Goal: Navigation & Orientation: Find specific page/section

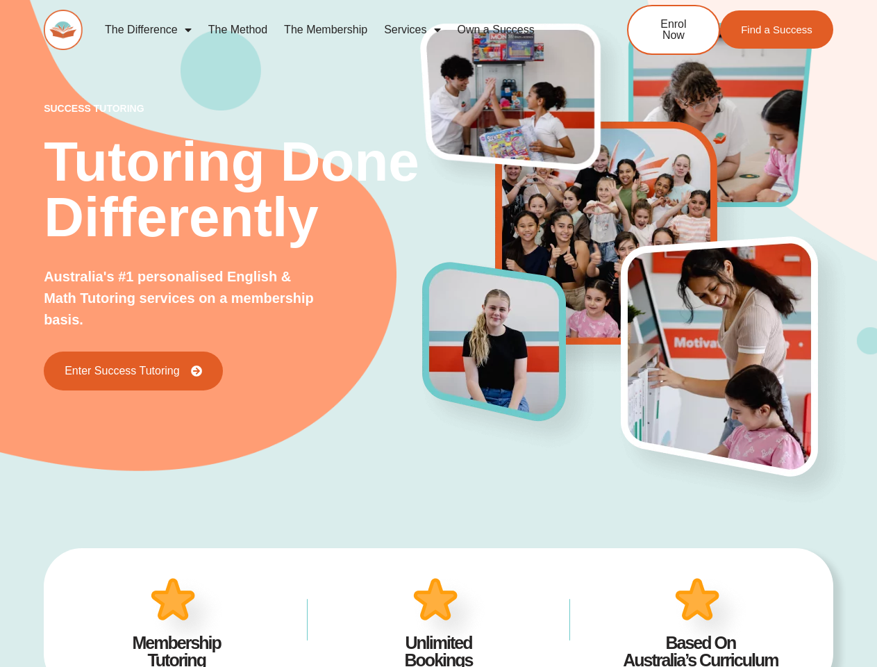
click at [438, 333] on img at bounding box center [507, 355] width 185 height 201
click at [412, 30] on link "Services" at bounding box center [412, 30] width 73 height 32
click at [438, 333] on img at bounding box center [507, 355] width 185 height 201
click at [391, 30] on link "Services" at bounding box center [391, 30] width 59 height 32
